Goal: Register for event/course

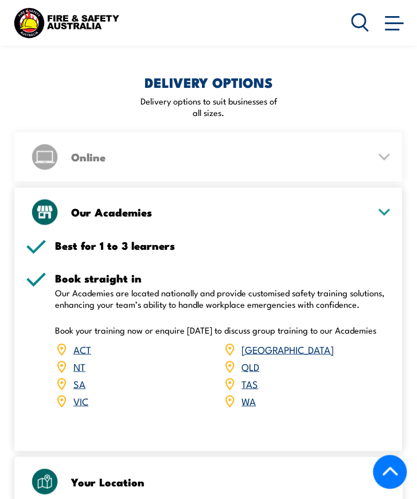
scroll to position [1539, 0]
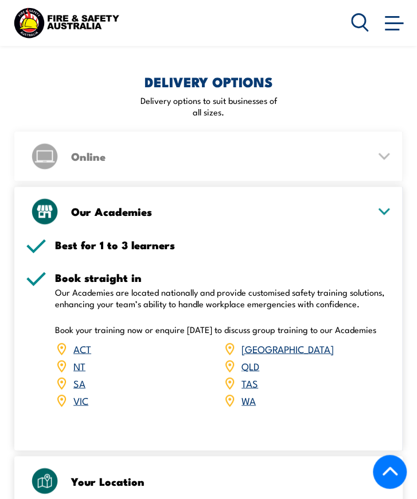
click at [256, 341] on link "[GEOGRAPHIC_DATA]" at bounding box center [288, 348] width 92 height 14
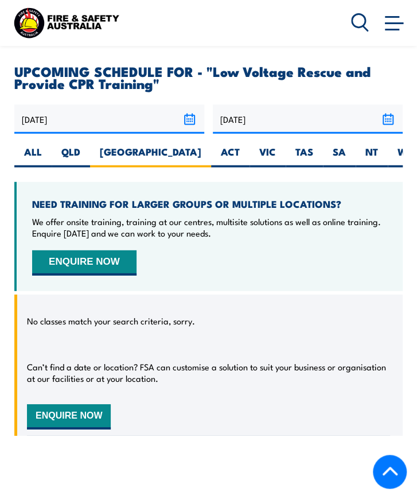
radio input "true"
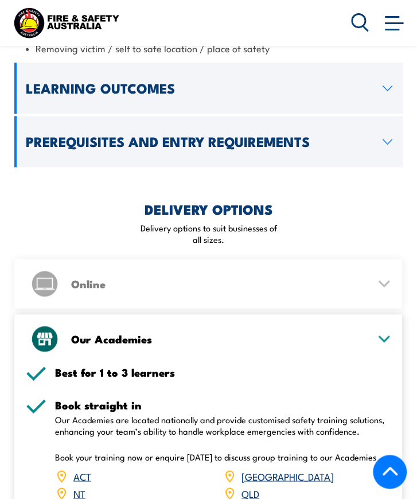
scroll to position [1410, 0]
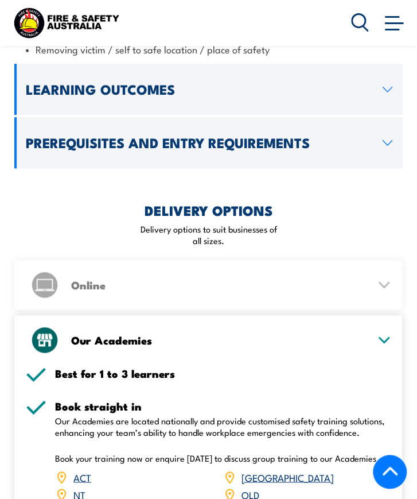
drag, startPoint x: 367, startPoint y: 199, endPoint x: 235, endPoint y: 221, distance: 133.7
click at [235, 260] on div "Online" at bounding box center [208, 284] width 365 height 49
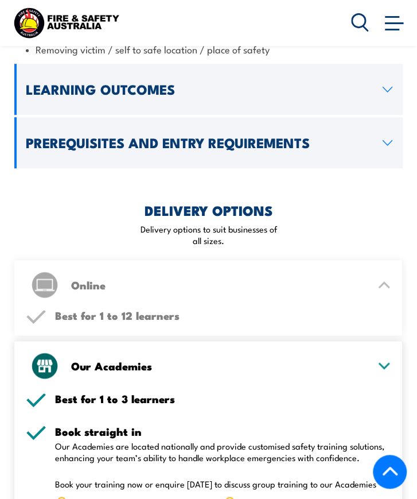
click at [288, 260] on div "Online" at bounding box center [208, 284] width 365 height 49
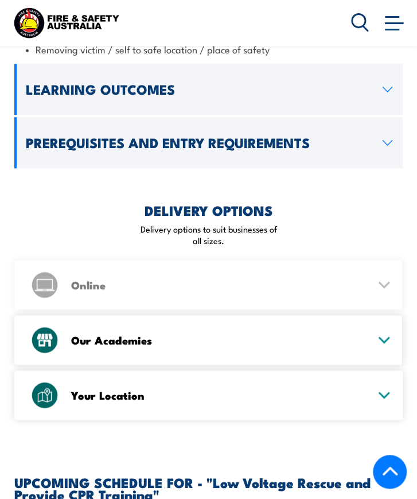
click at [285, 279] on h3 "Online" at bounding box center [219, 284] width 297 height 10
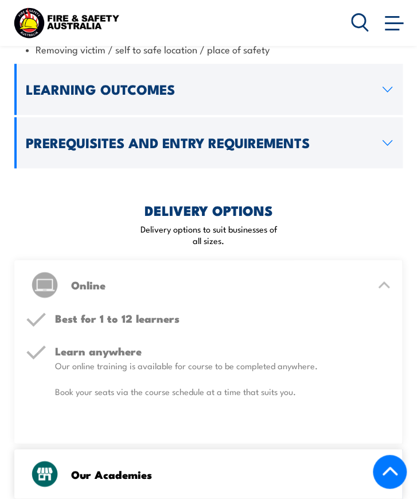
scroll to position [1476, 0]
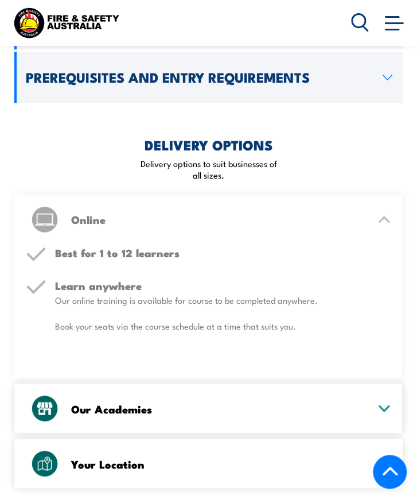
click at [333, 332] on div "Online Best for 1 to 12 learners Learn anywhere Our online training is availabl…" at bounding box center [208, 343] width 388 height 299
drag, startPoint x: 332, startPoint y: 345, endPoint x: 309, endPoint y: 419, distance: 78.2
click at [309, 458] on h3 "Your Location" at bounding box center [219, 463] width 297 height 10
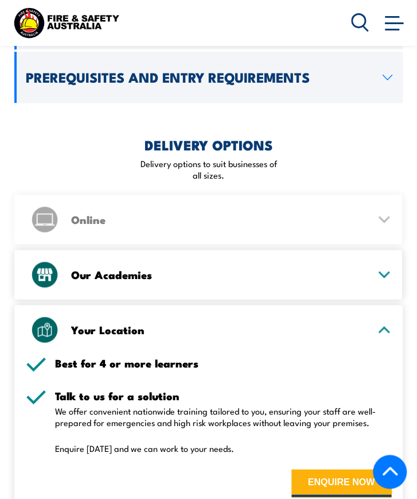
drag, startPoint x: 309, startPoint y: 419, endPoint x: 232, endPoint y: 377, distance: 87.3
click at [232, 404] on p "We offer convenient nationwide training tailored to you, ensuring your staff ar…" at bounding box center [223, 415] width 336 height 23
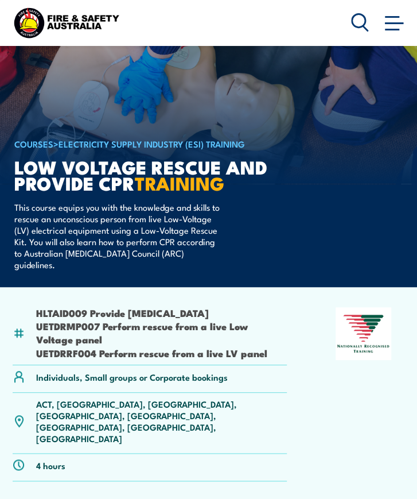
scroll to position [0, 0]
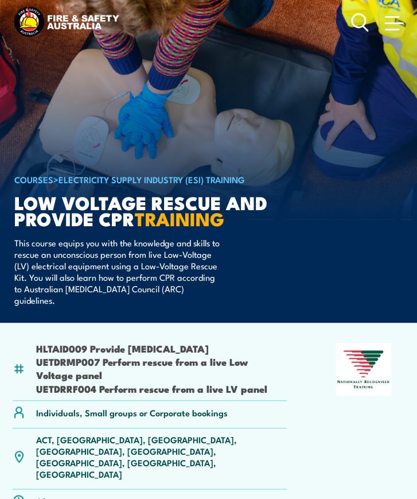
drag, startPoint x: 29, startPoint y: 335, endPoint x: 286, endPoint y: 337, distance: 257.0
click at [286, 342] on div "HLTAID009 Provide Cardiopulmonary Resuscitation UETDRMP007 Perform rescue from …" at bounding box center [150, 371] width 274 height 59
drag, startPoint x: 286, startPoint y: 337, endPoint x: 199, endPoint y: 352, distance: 88.6
click at [199, 355] on li "UETDRMP007 Perform rescue from a live Low Voltage panel" at bounding box center [161, 368] width 251 height 27
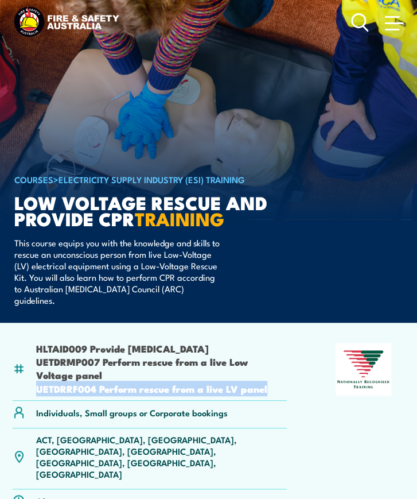
drag, startPoint x: 251, startPoint y: 373, endPoint x: 31, endPoint y: 380, distance: 220.4
click at [31, 380] on div "HLTAID009 Provide Cardiopulmonary Resuscitation UETDRMP007 Perform rescue from …" at bounding box center [150, 371] width 274 height 59
copy li "UETDRRF004 Perform rescue from a live LV panel"
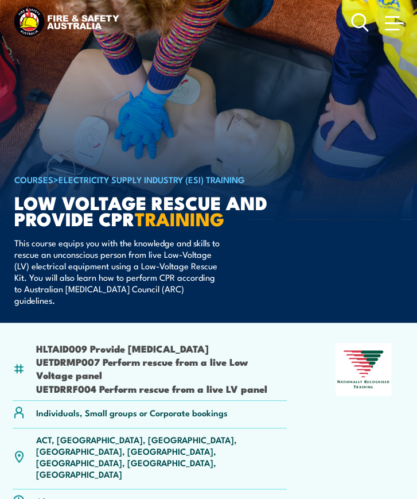
click at [178, 294] on article "COURSES > Electricity Supply Industry (ESI) Training Low Voltage Rescue and Pro…" at bounding box center [208, 161] width 388 height 322
